Goal: Task Accomplishment & Management: Use online tool/utility

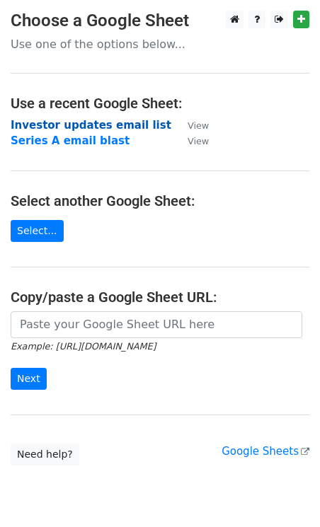
click at [67, 126] on strong "Investor updates email list" at bounding box center [91, 125] width 161 height 13
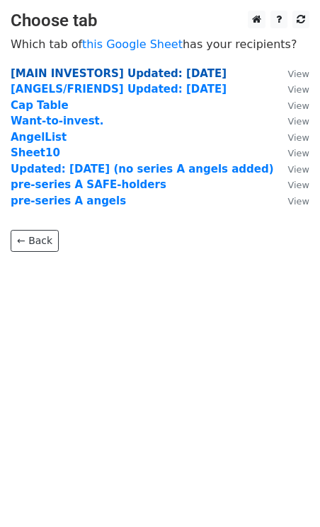
click at [123, 74] on strong "[MAIN INVESTORS] Updated: July 17th 2025" at bounding box center [119, 73] width 216 height 13
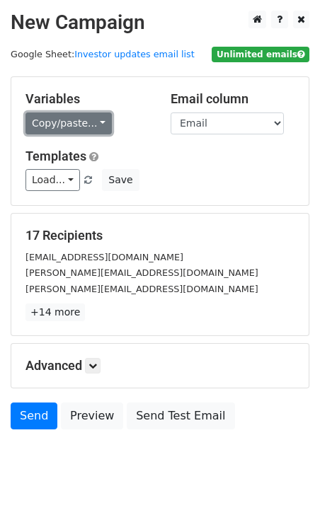
click at [70, 130] on link "Copy/paste..." at bounding box center [68, 124] width 86 height 22
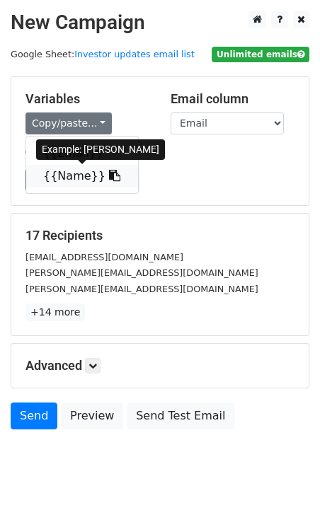
click at [64, 183] on link "{{Name}}" at bounding box center [82, 176] width 112 height 23
